Goal: Transaction & Acquisition: Purchase product/service

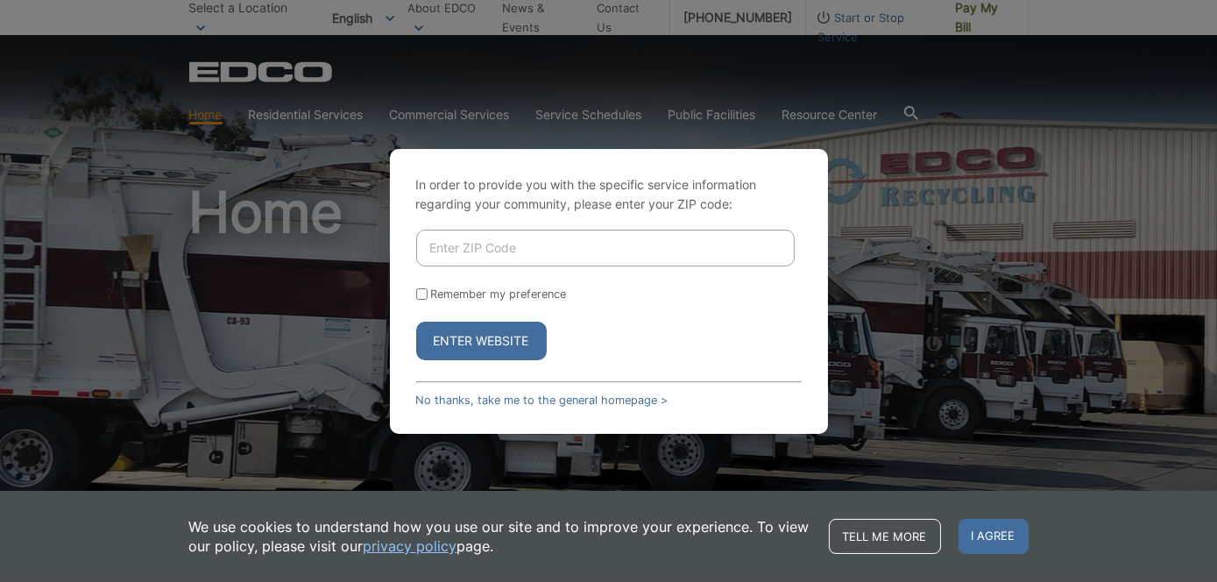
click at [548, 245] on input "Enter ZIP Code" at bounding box center [605, 248] width 379 height 37
type input "92040"
click at [486, 351] on button "Enter Website" at bounding box center [481, 341] width 131 height 39
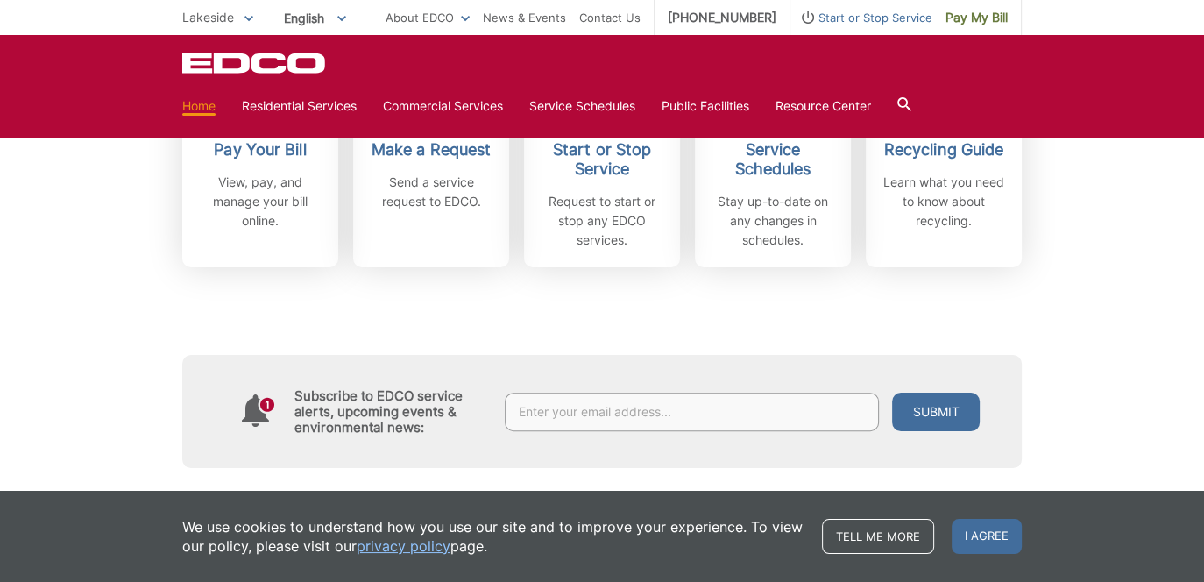
scroll to position [438, 0]
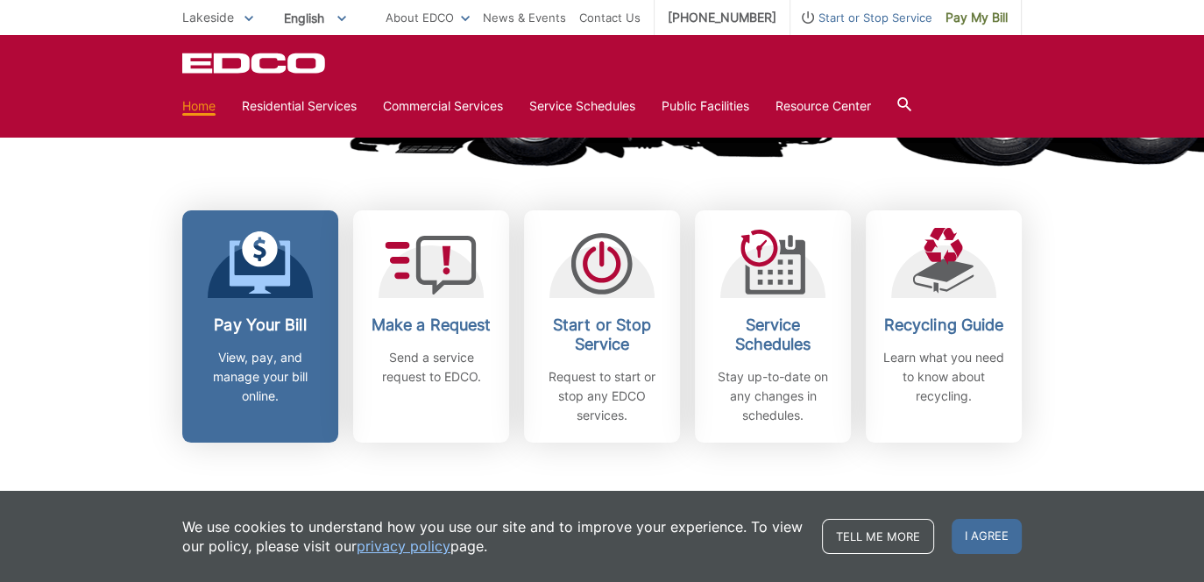
click at [235, 332] on h2 "Pay Your Bill" at bounding box center [260, 324] width 130 height 19
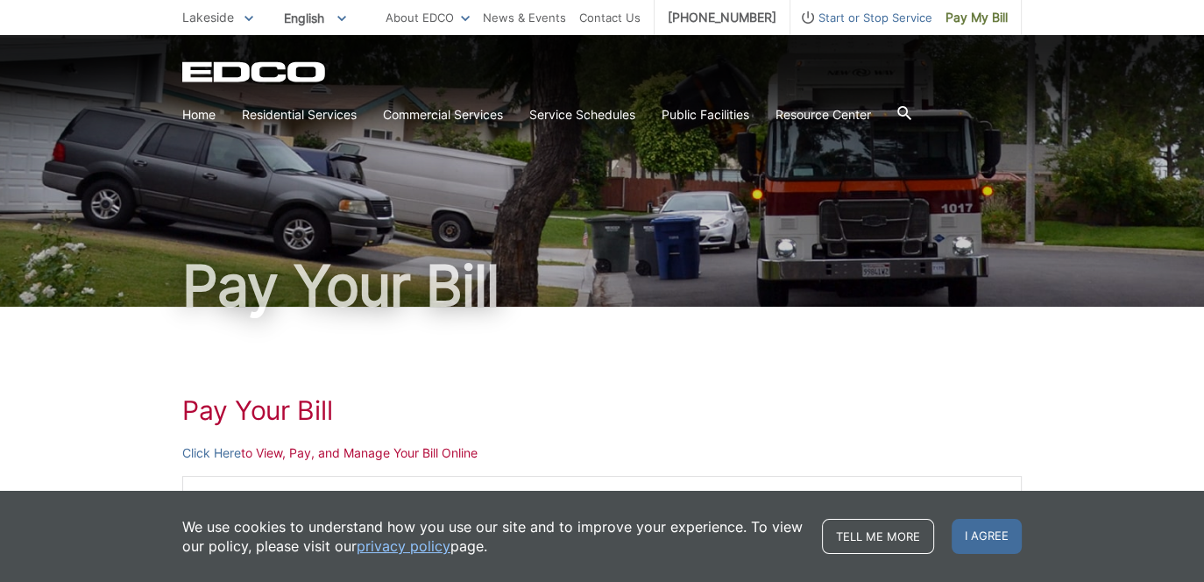
scroll to position [175, 0]
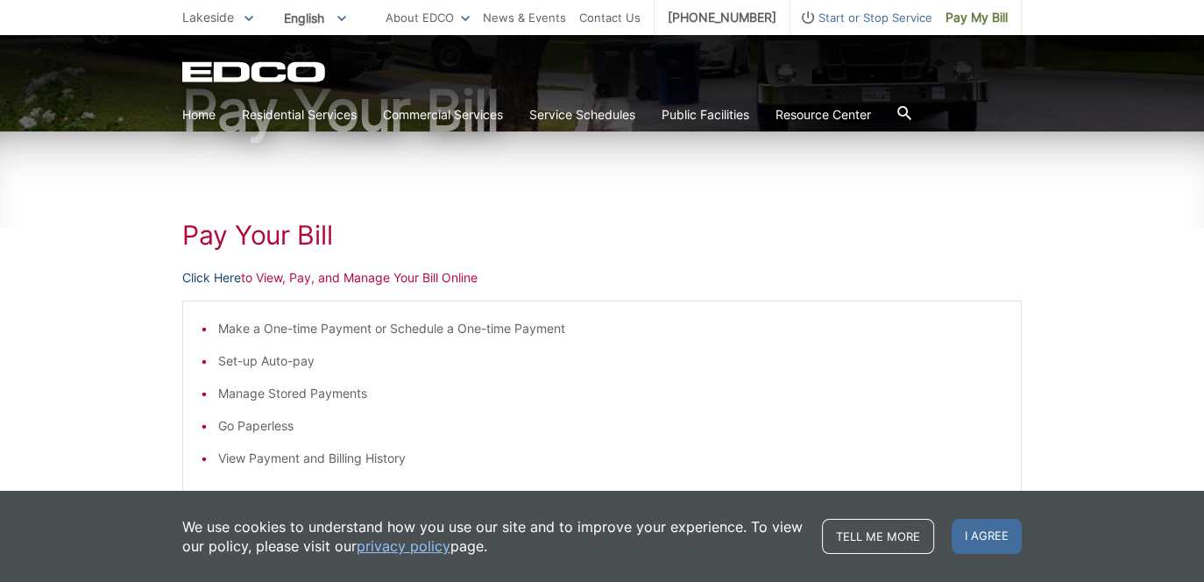
click at [216, 283] on link "Click Here" at bounding box center [211, 277] width 59 height 19
